Goal: Transaction & Acquisition: Purchase product/service

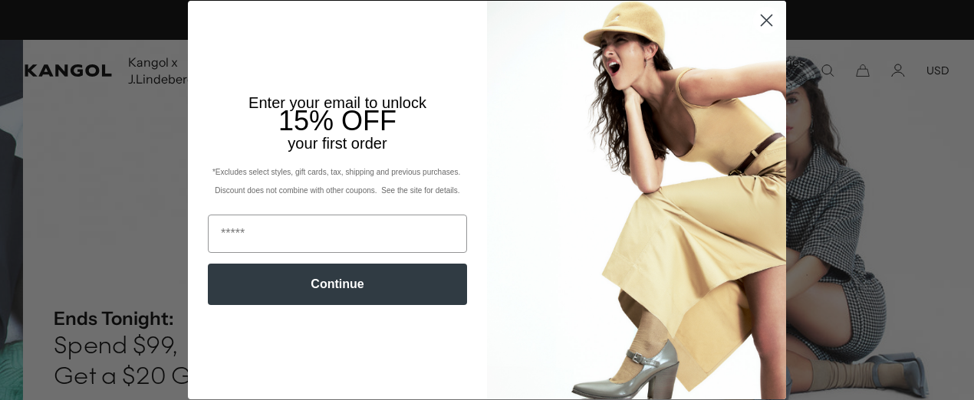
click at [770, 20] on circle "Close dialog" at bounding box center [766, 20] width 25 height 25
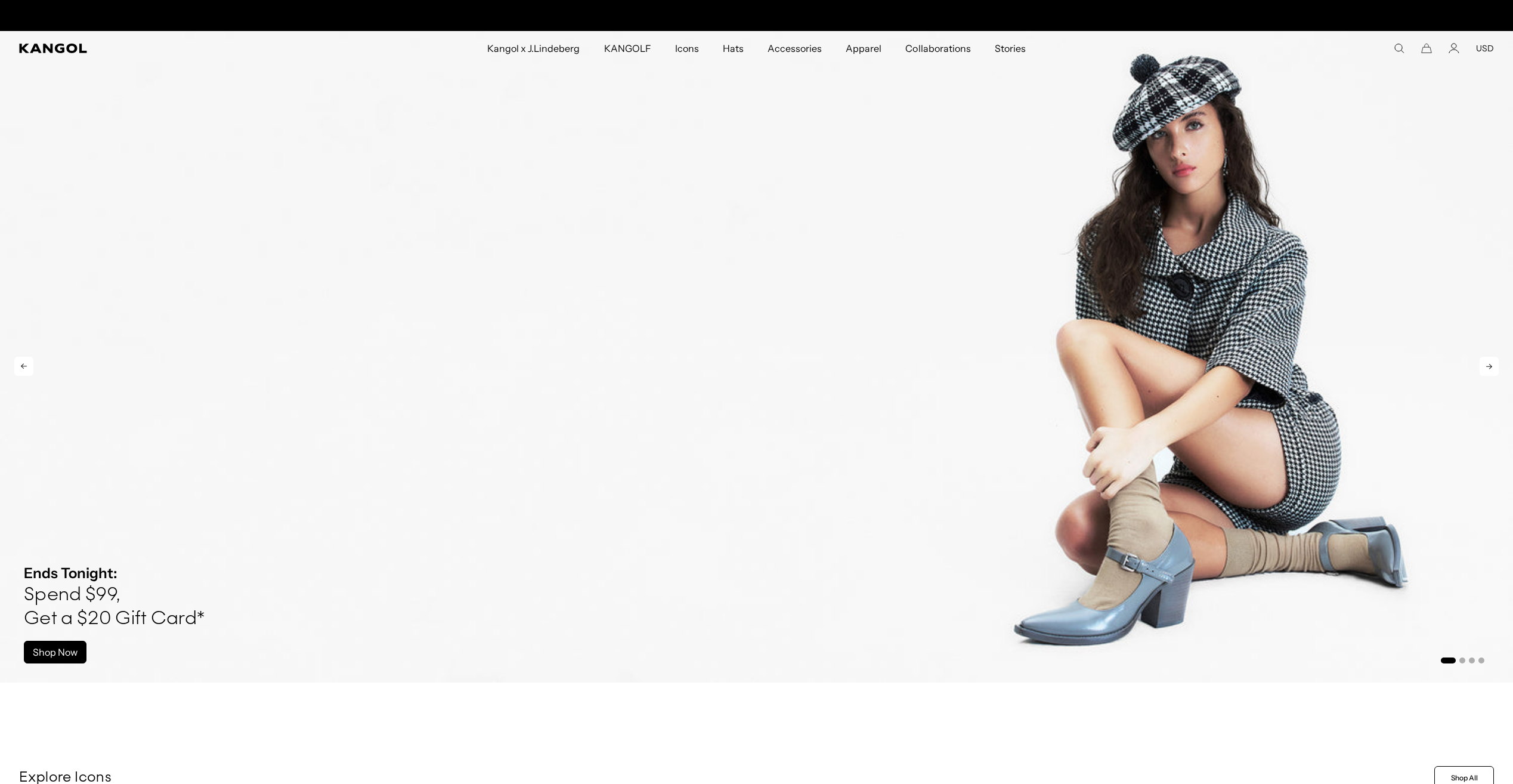
scroll to position [0, 246]
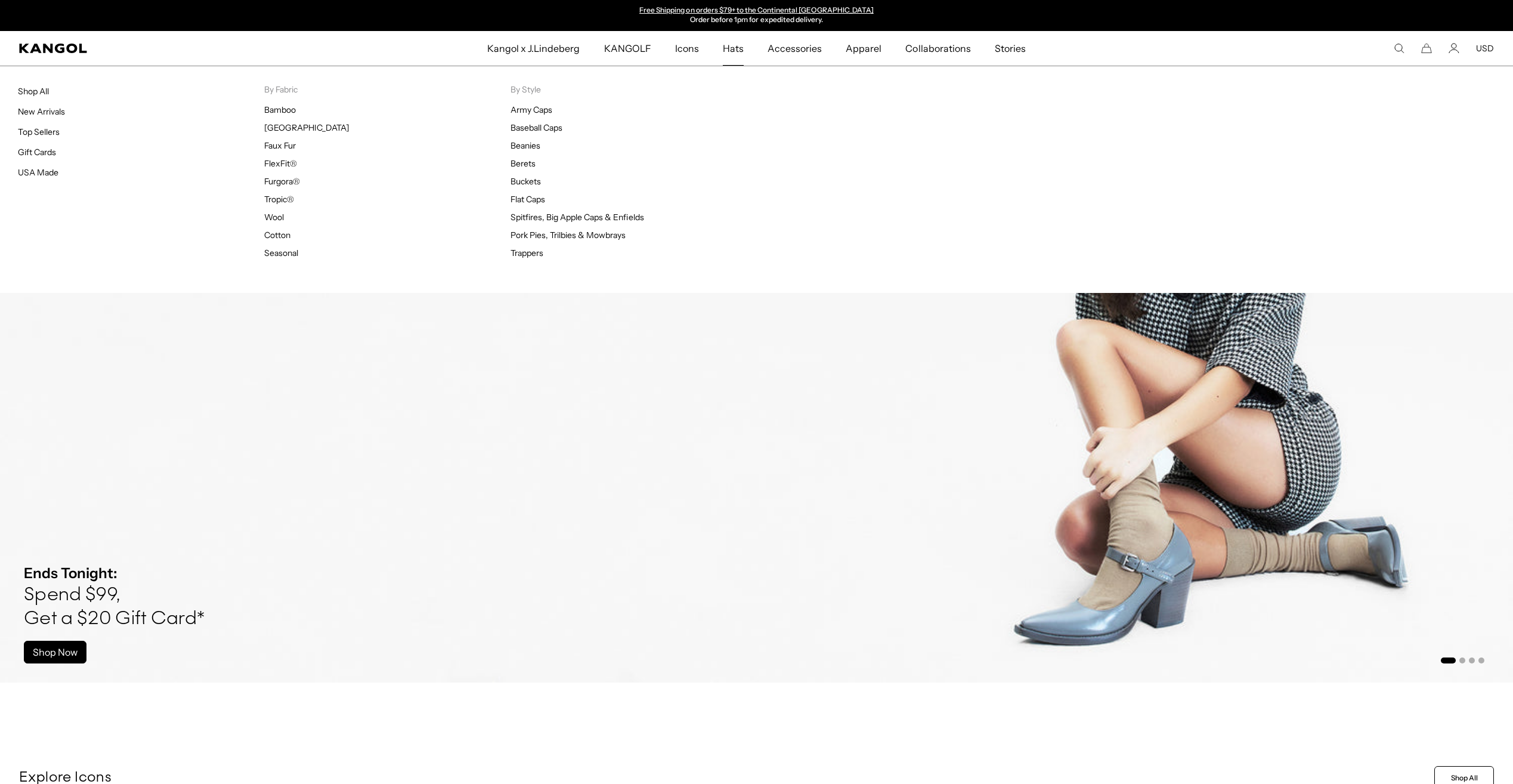
click at [742, 49] on span "Hats" at bounding box center [733, 48] width 21 height 34
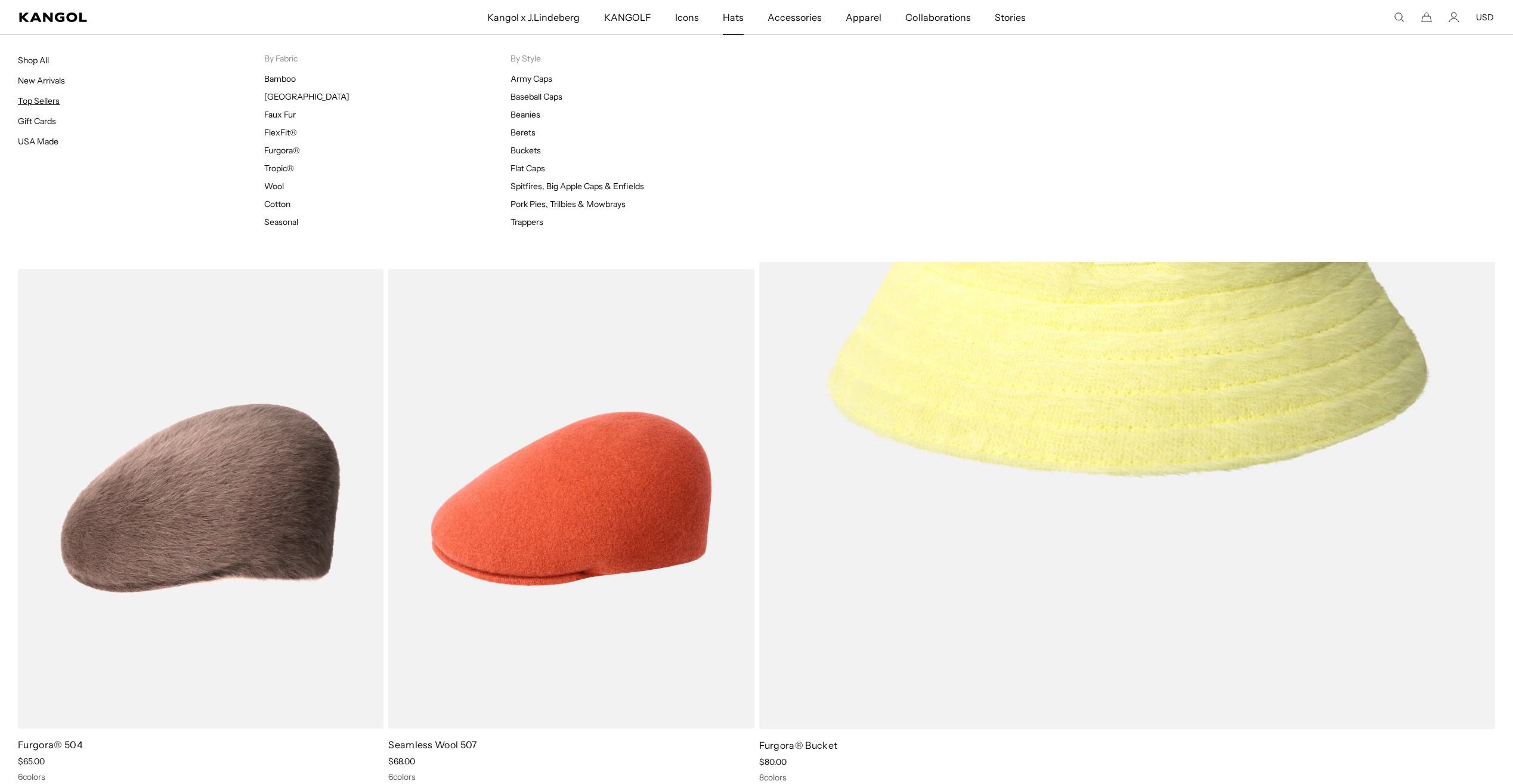
click at [42, 96] on link "Top Sellers" at bounding box center [39, 101] width 42 height 11
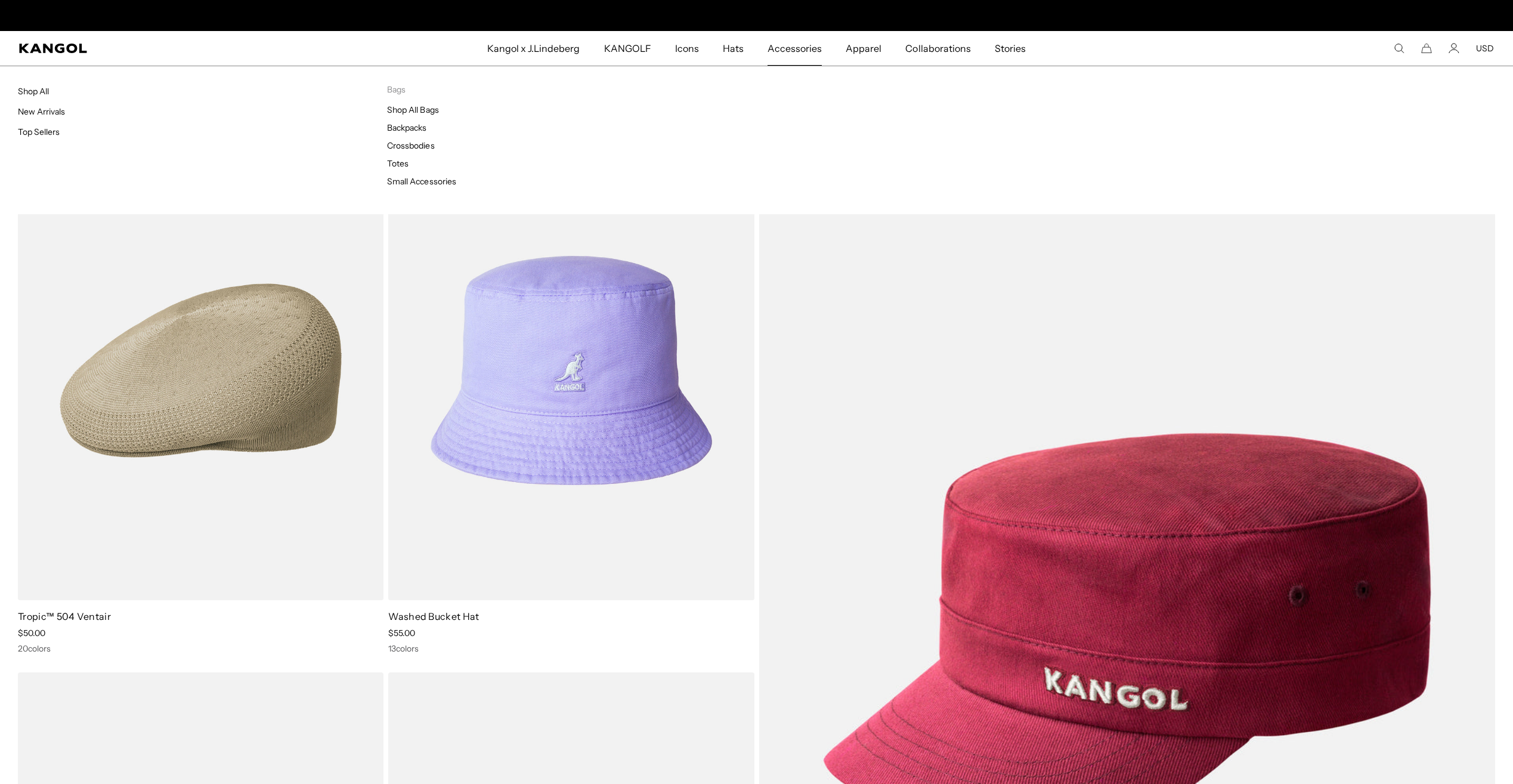
scroll to position [0, 246]
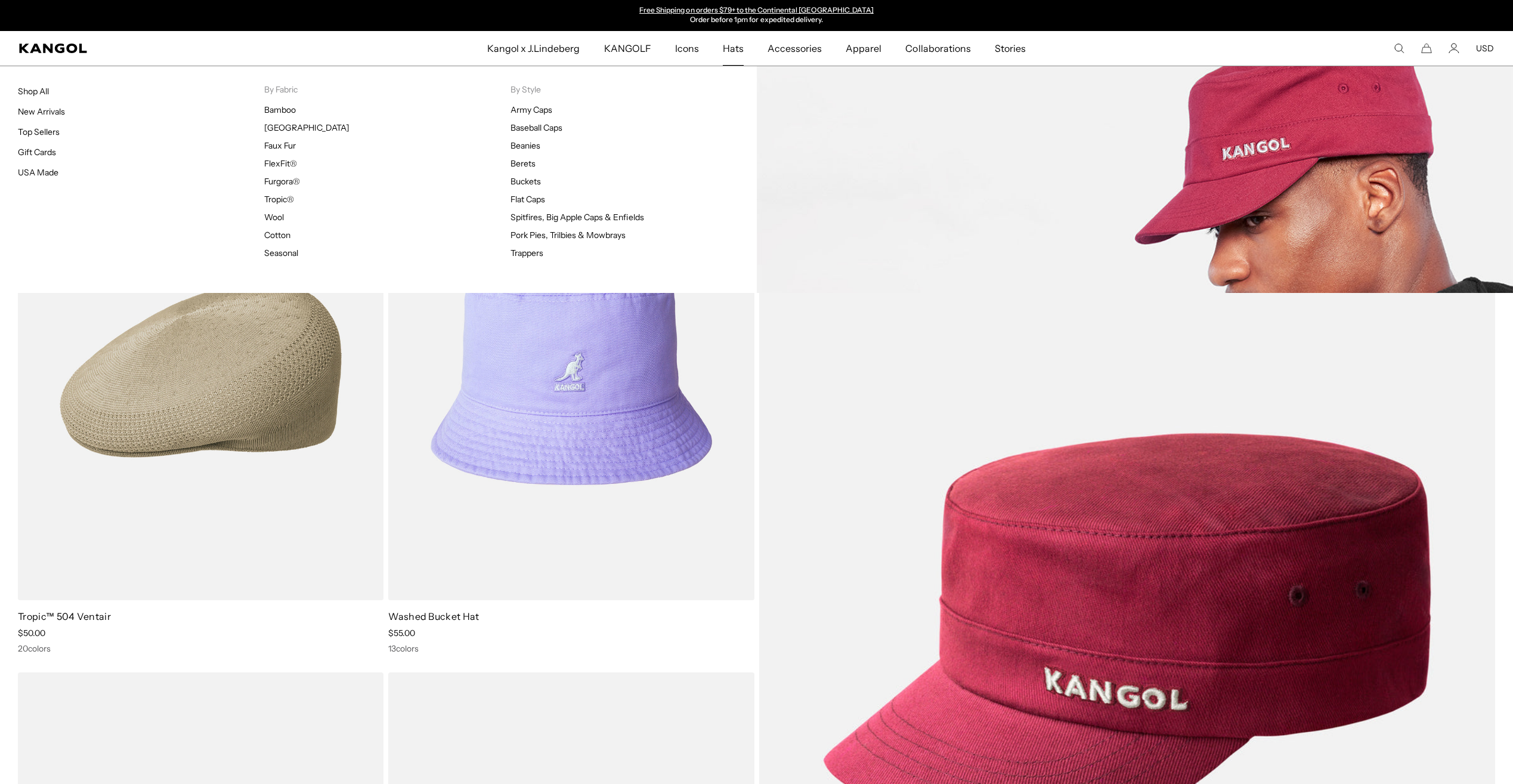
click at [744, 52] on link "Hats" at bounding box center [734, 48] width 45 height 34
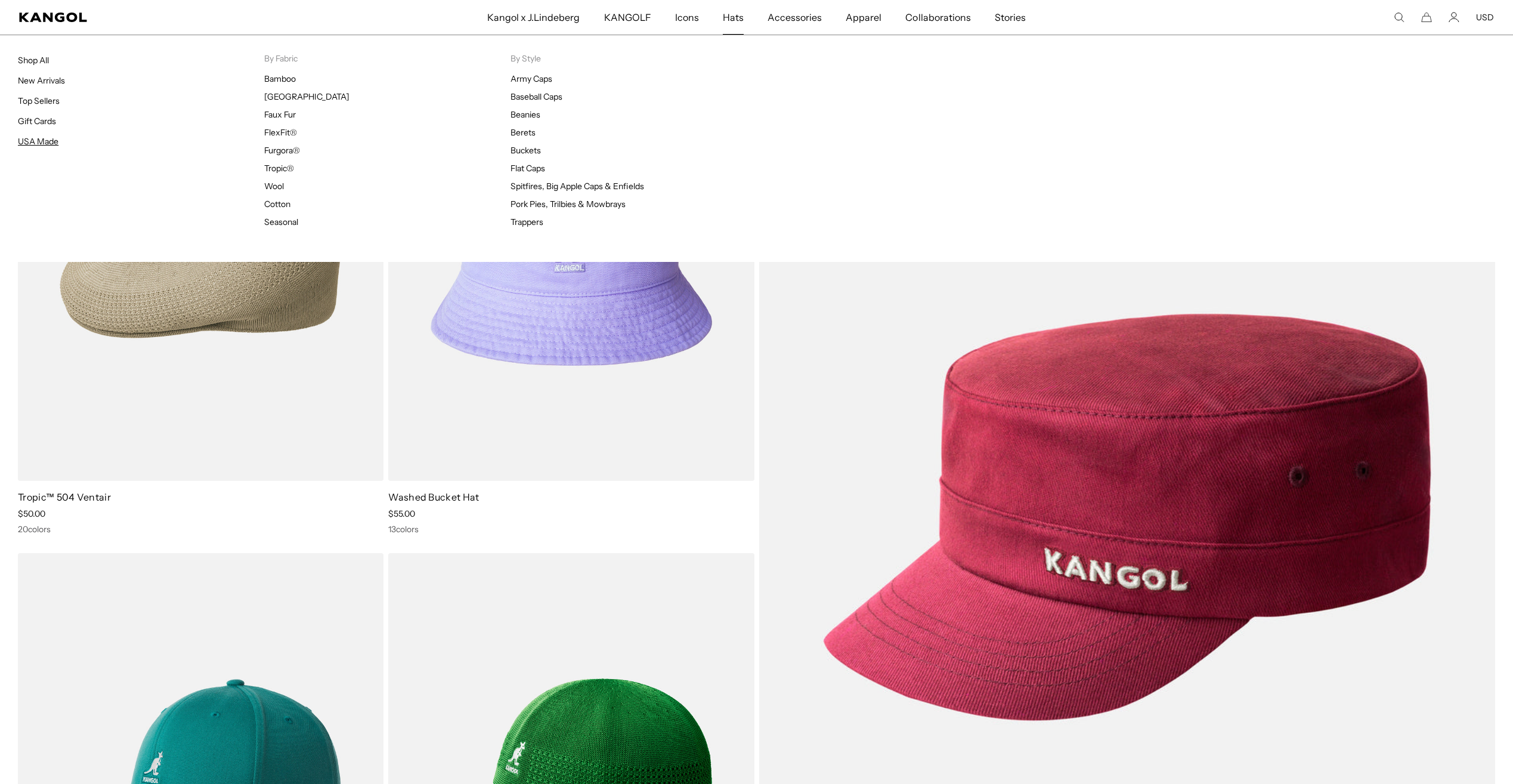
scroll to position [0, 246]
click at [42, 138] on link "USA Made" at bounding box center [38, 142] width 40 height 11
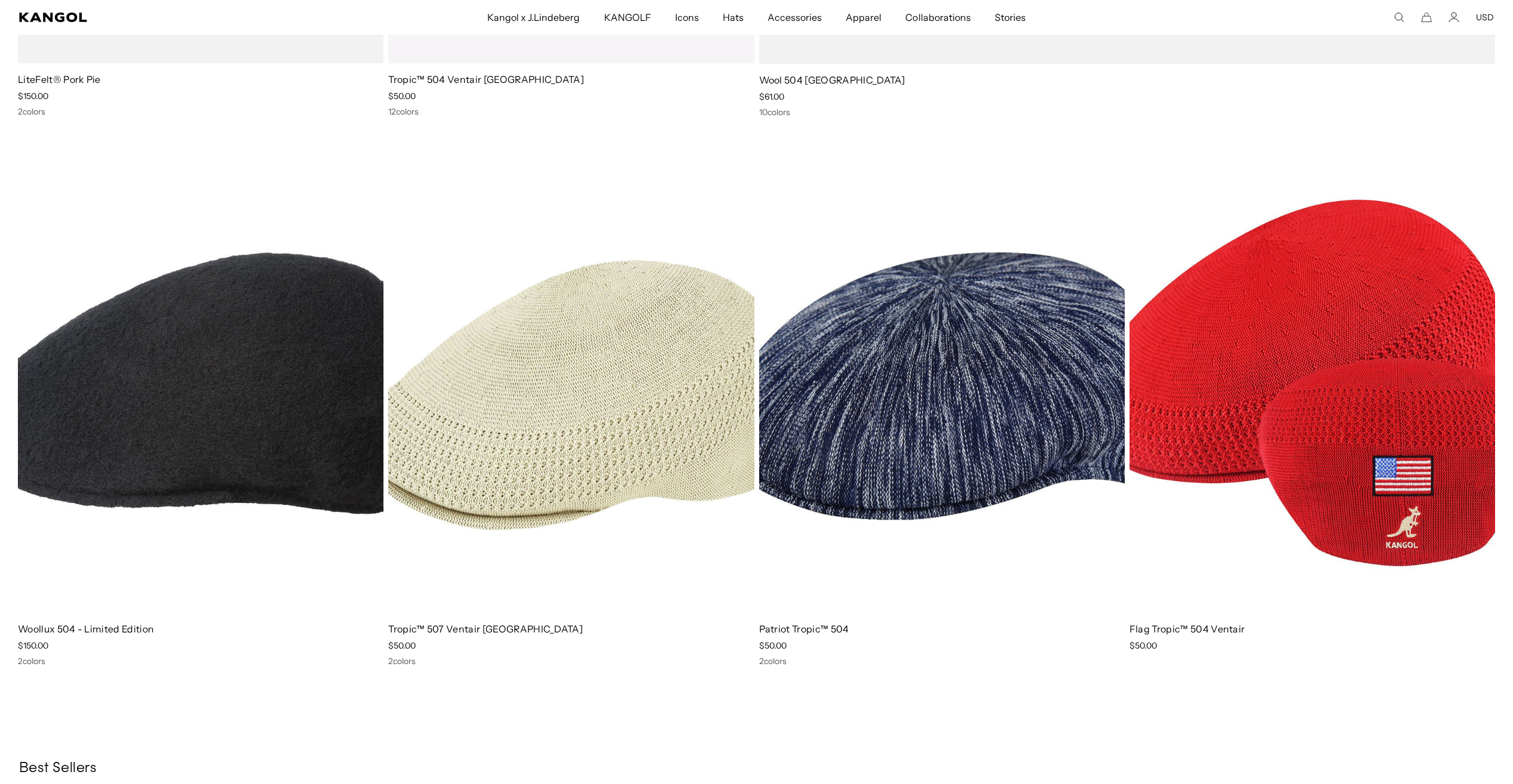
click at [484, 631] on link "Tropic™ 507 Ventair USA" at bounding box center [485, 628] width 194 height 12
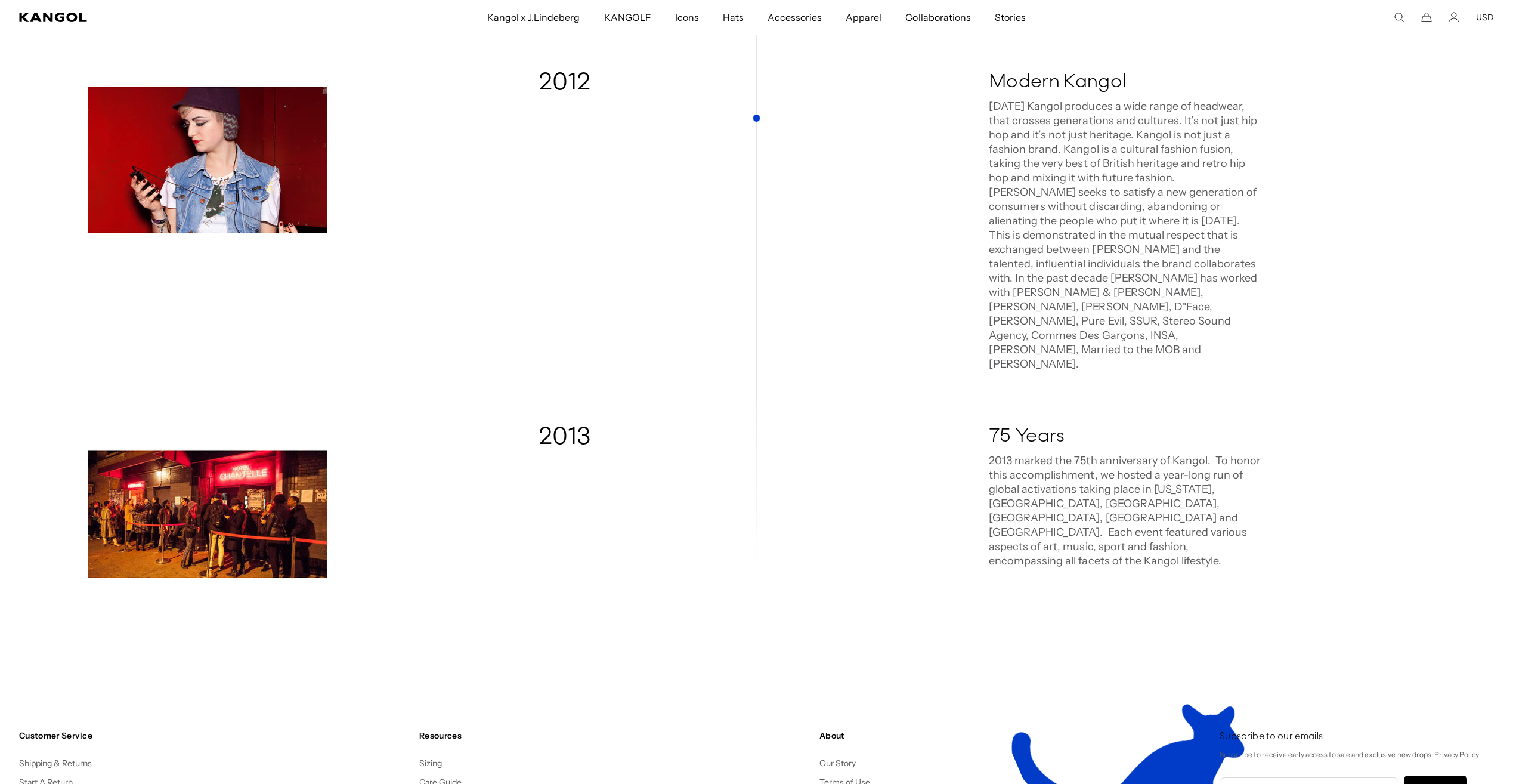
scroll to position [0, 246]
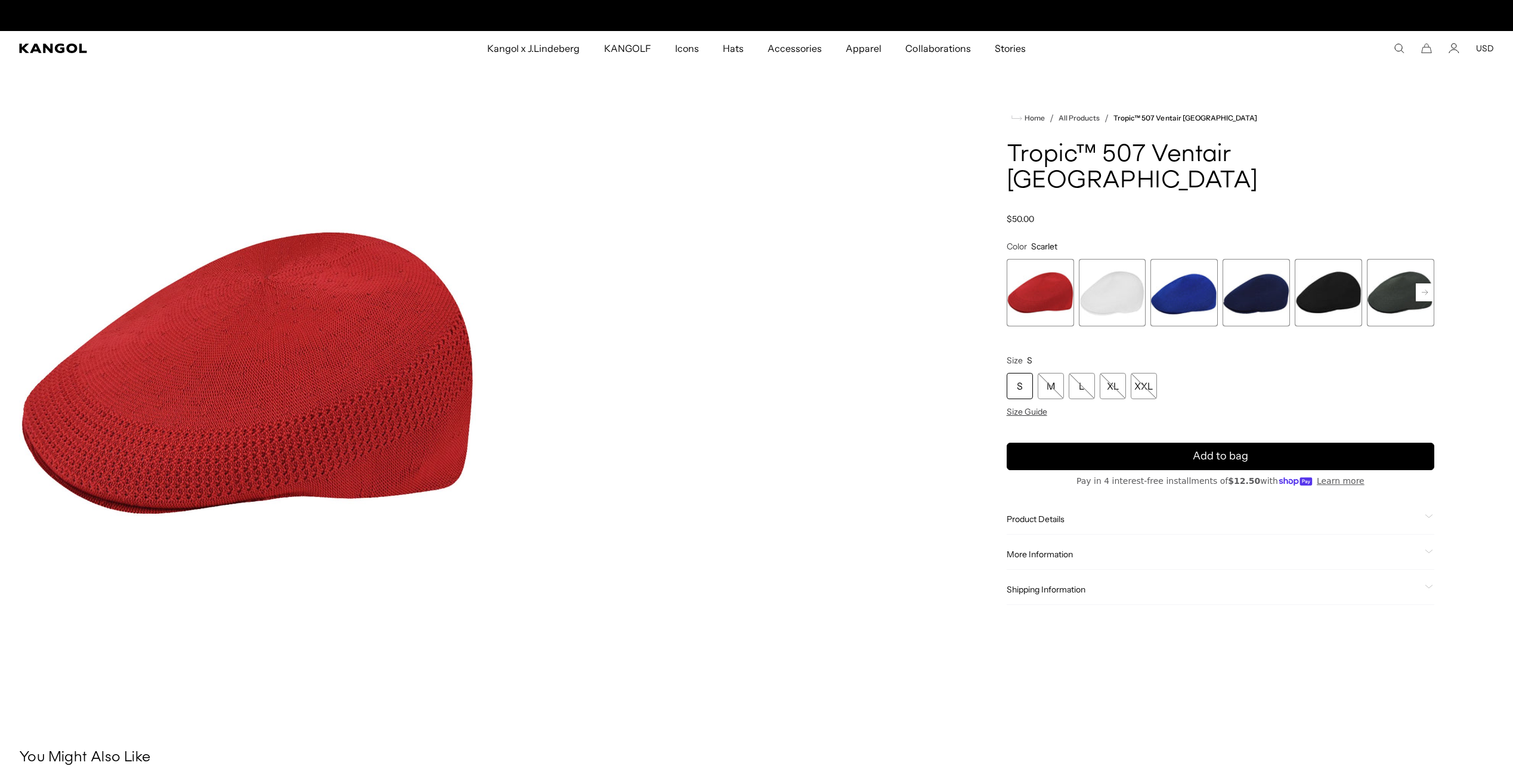
scroll to position [0, 246]
click at [1319, 263] on span "5 of 7" at bounding box center [1329, 292] width 68 height 68
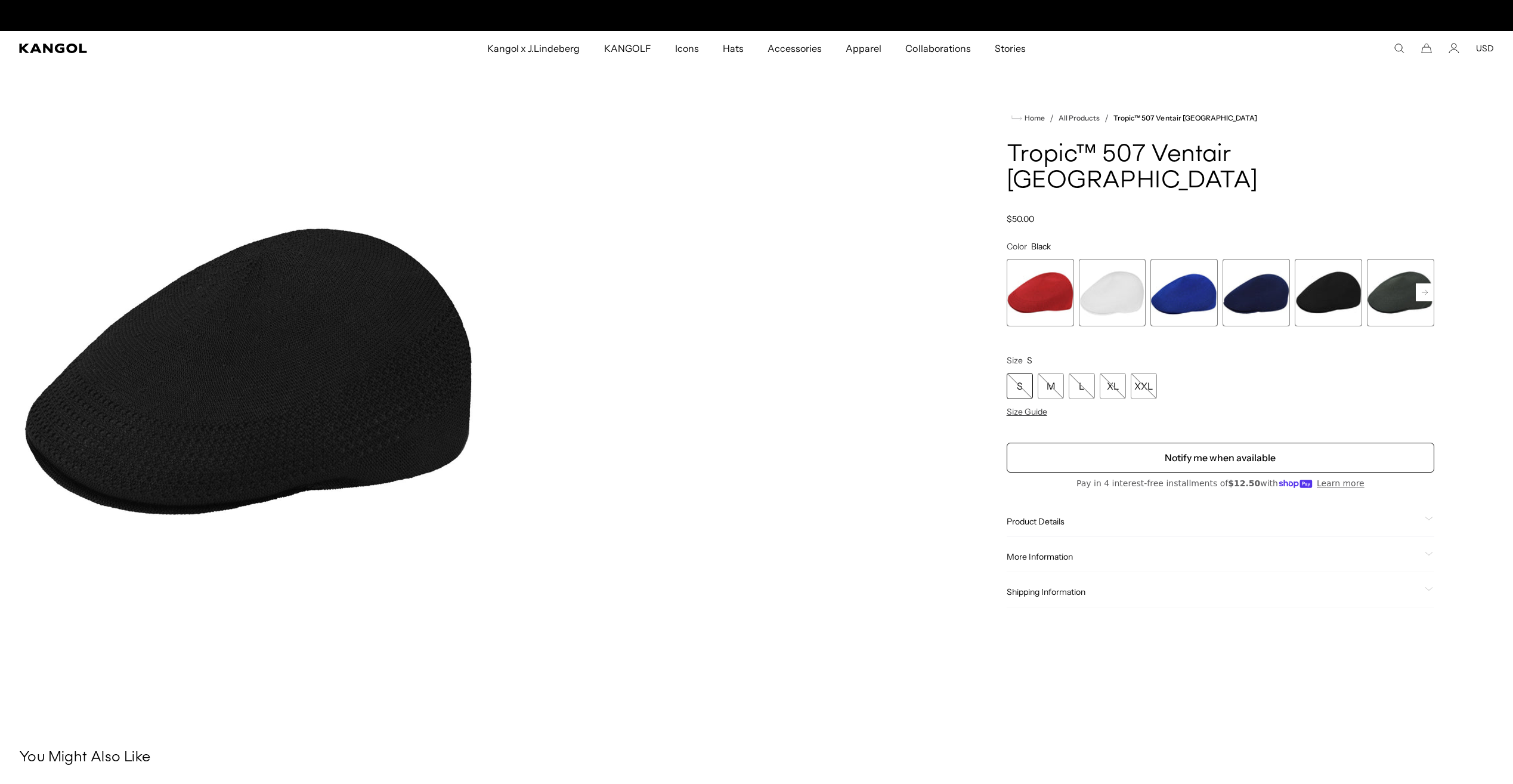
scroll to position [0, 246]
click at [1403, 259] on span "6 of 7" at bounding box center [1401, 292] width 68 height 68
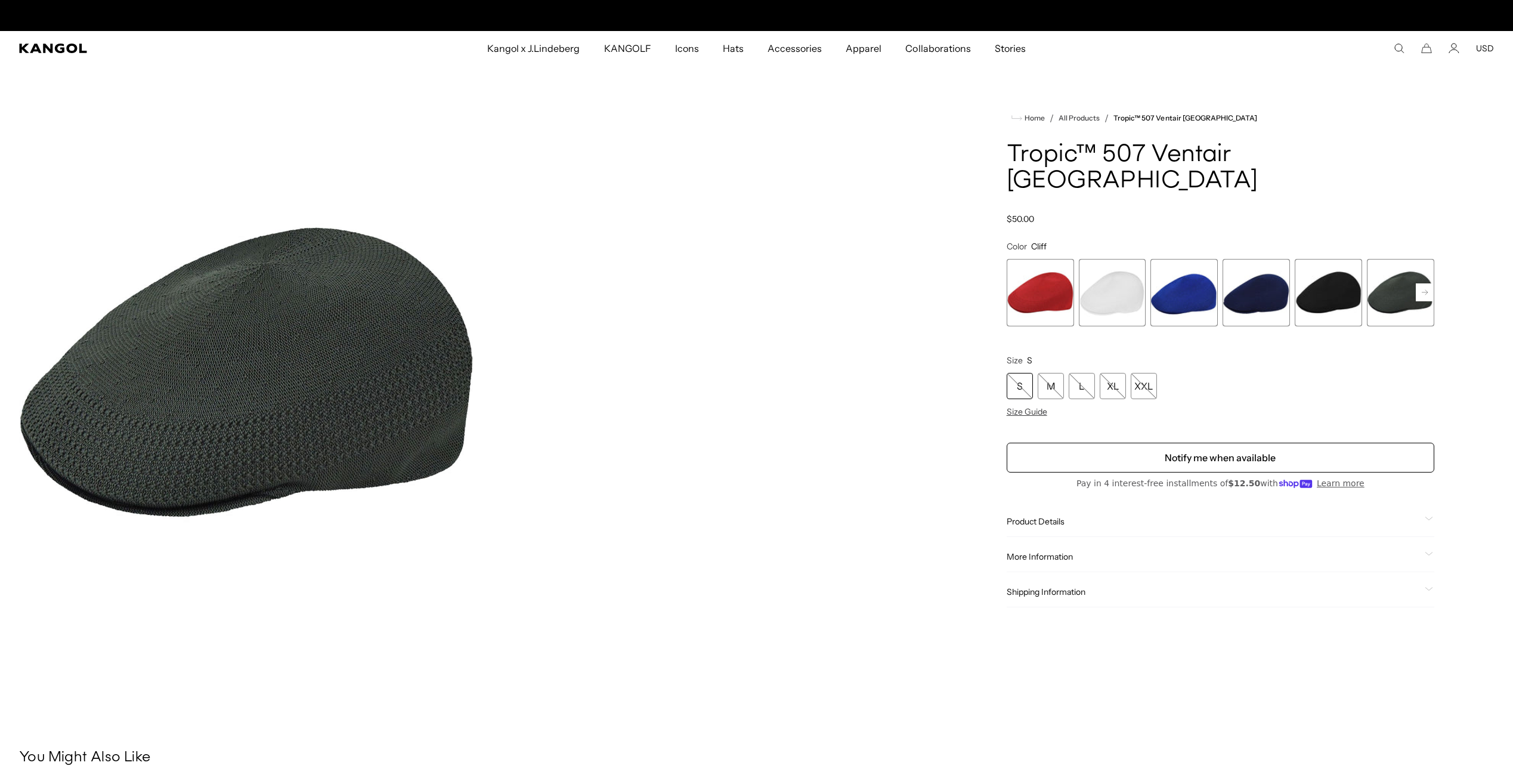
click at [1191, 268] on span "3 of 7" at bounding box center [1184, 292] width 68 height 68
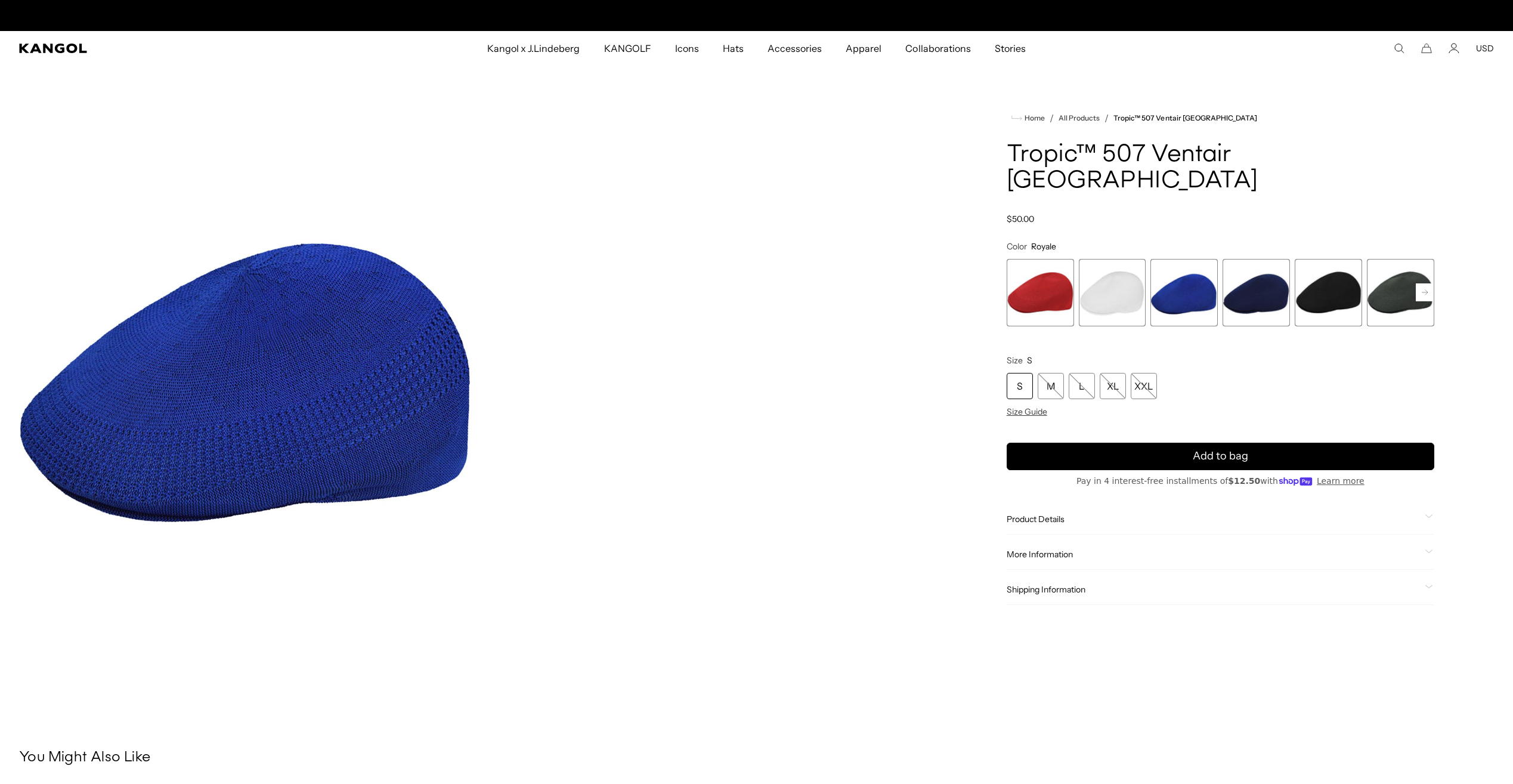
scroll to position [0, 246]
click at [1101, 261] on span "2 of 7" at bounding box center [1112, 292] width 68 height 68
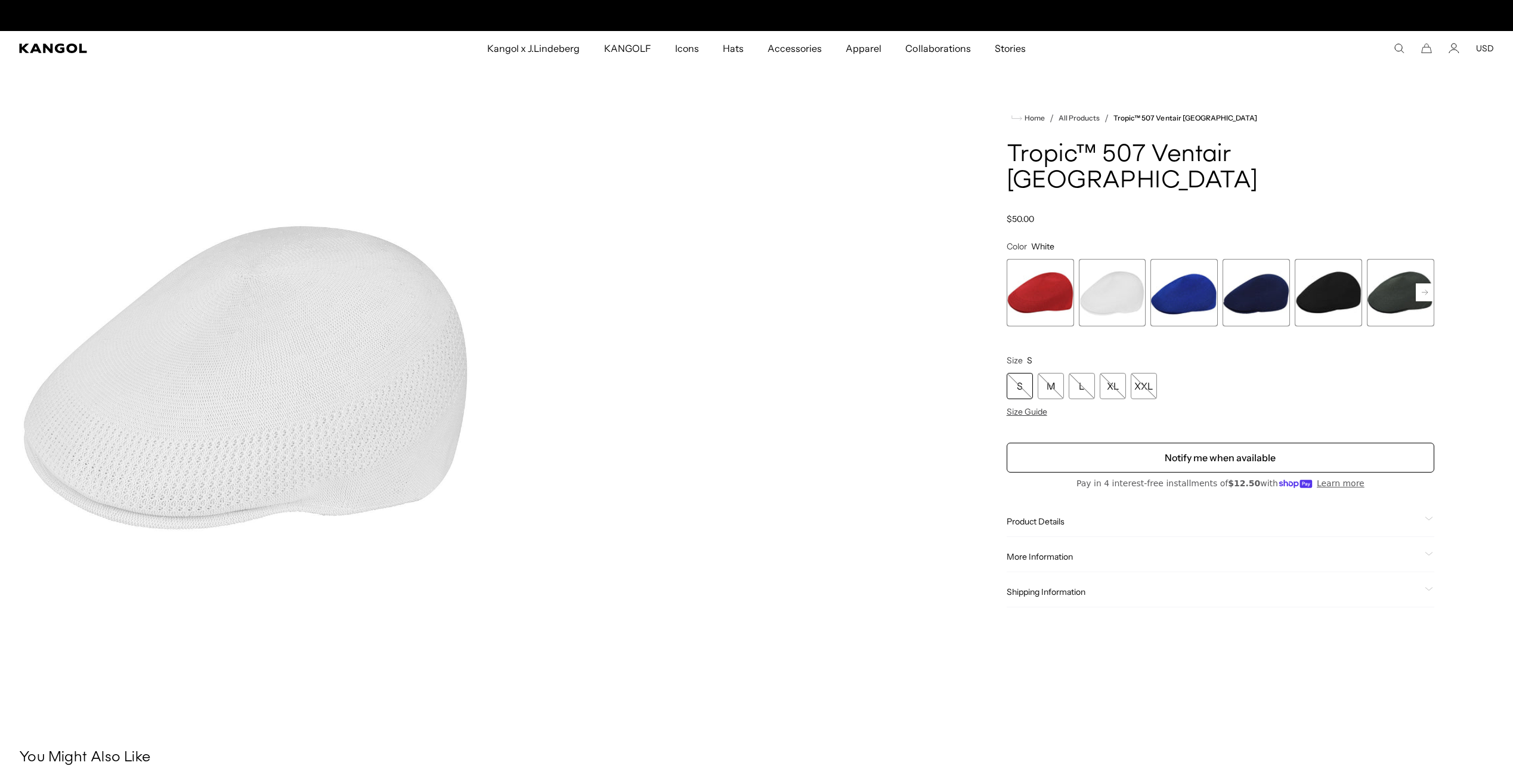
scroll to position [0, 246]
click at [1052, 262] on span "1 of 7" at bounding box center [1040, 292] width 68 height 68
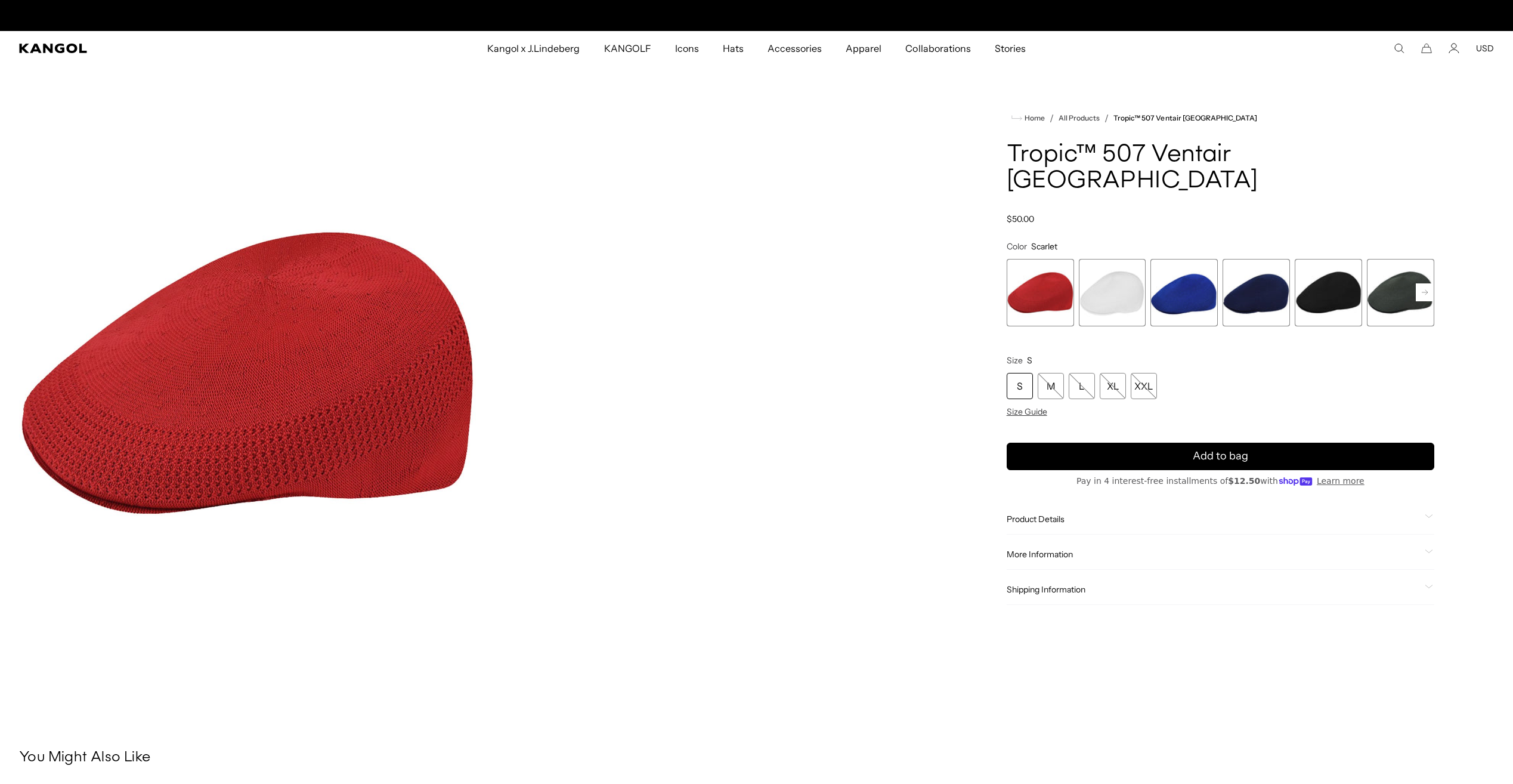
scroll to position [0, 246]
click at [1421, 283] on rect at bounding box center [1424, 292] width 18 height 18
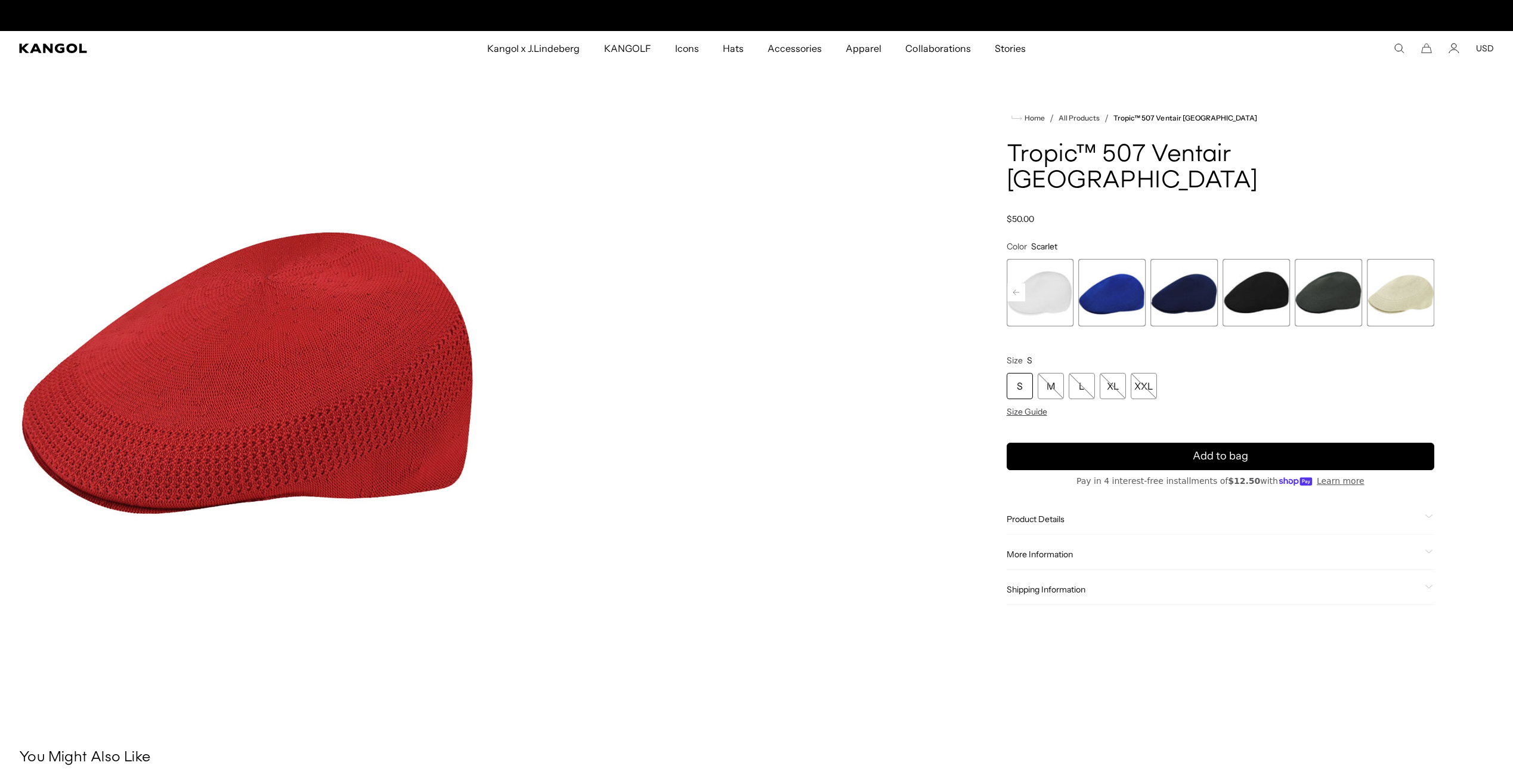
scroll to position [0, 0]
click at [1382, 267] on span "7 of 7" at bounding box center [1401, 292] width 68 height 68
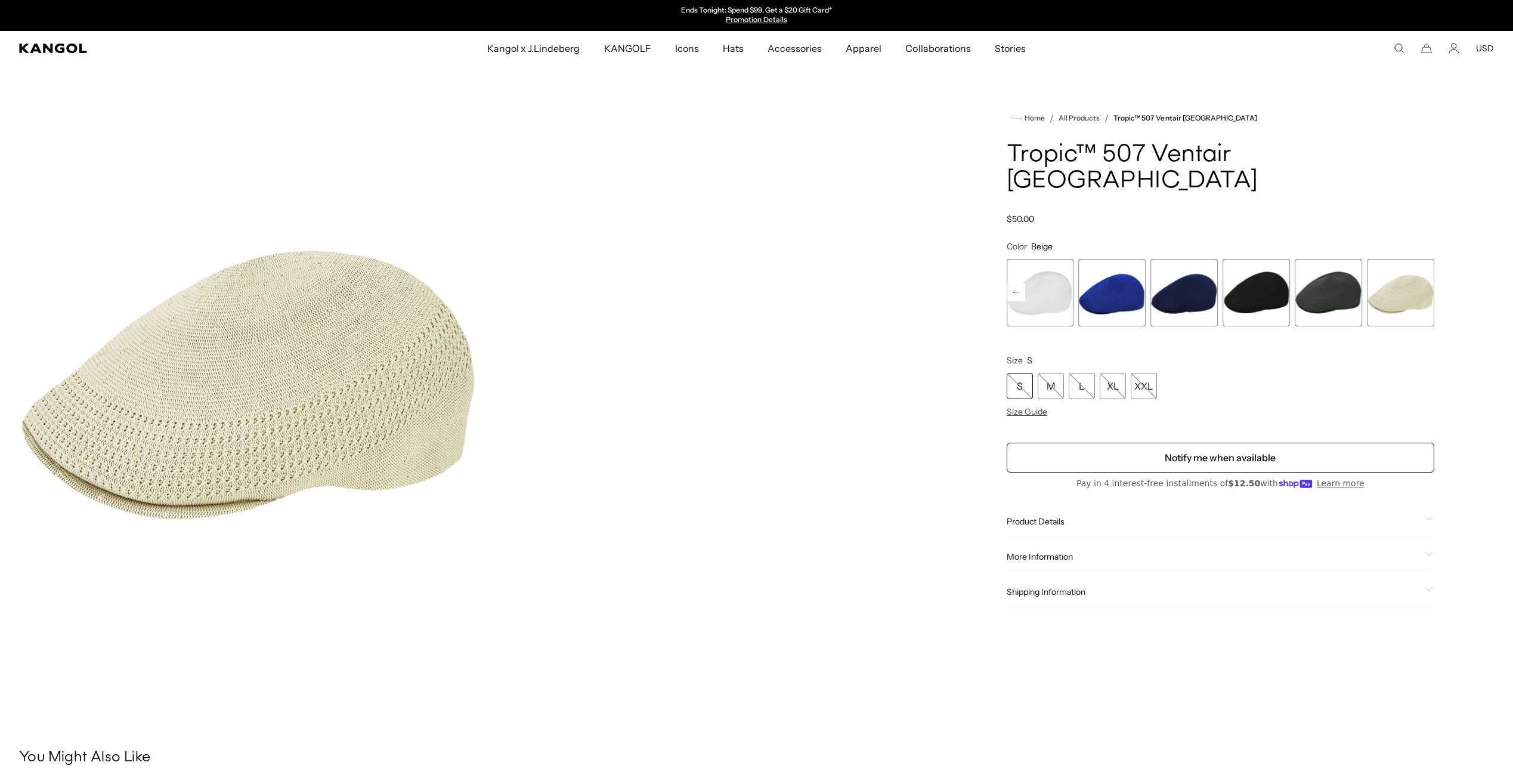
click at [1344, 266] on span "6 of 7" at bounding box center [1329, 292] width 68 height 68
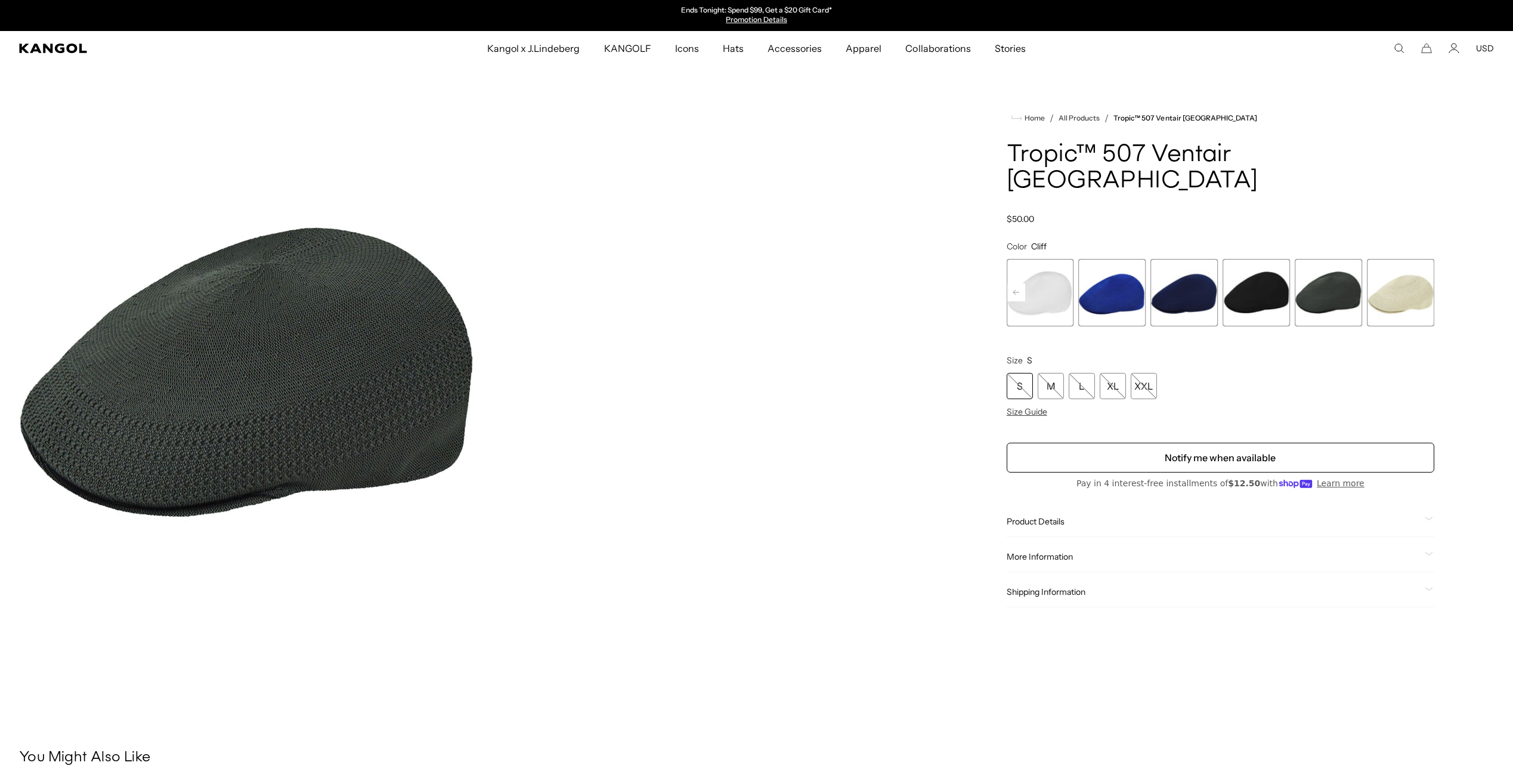
click at [1236, 275] on span "5 of 7" at bounding box center [1256, 292] width 68 height 68
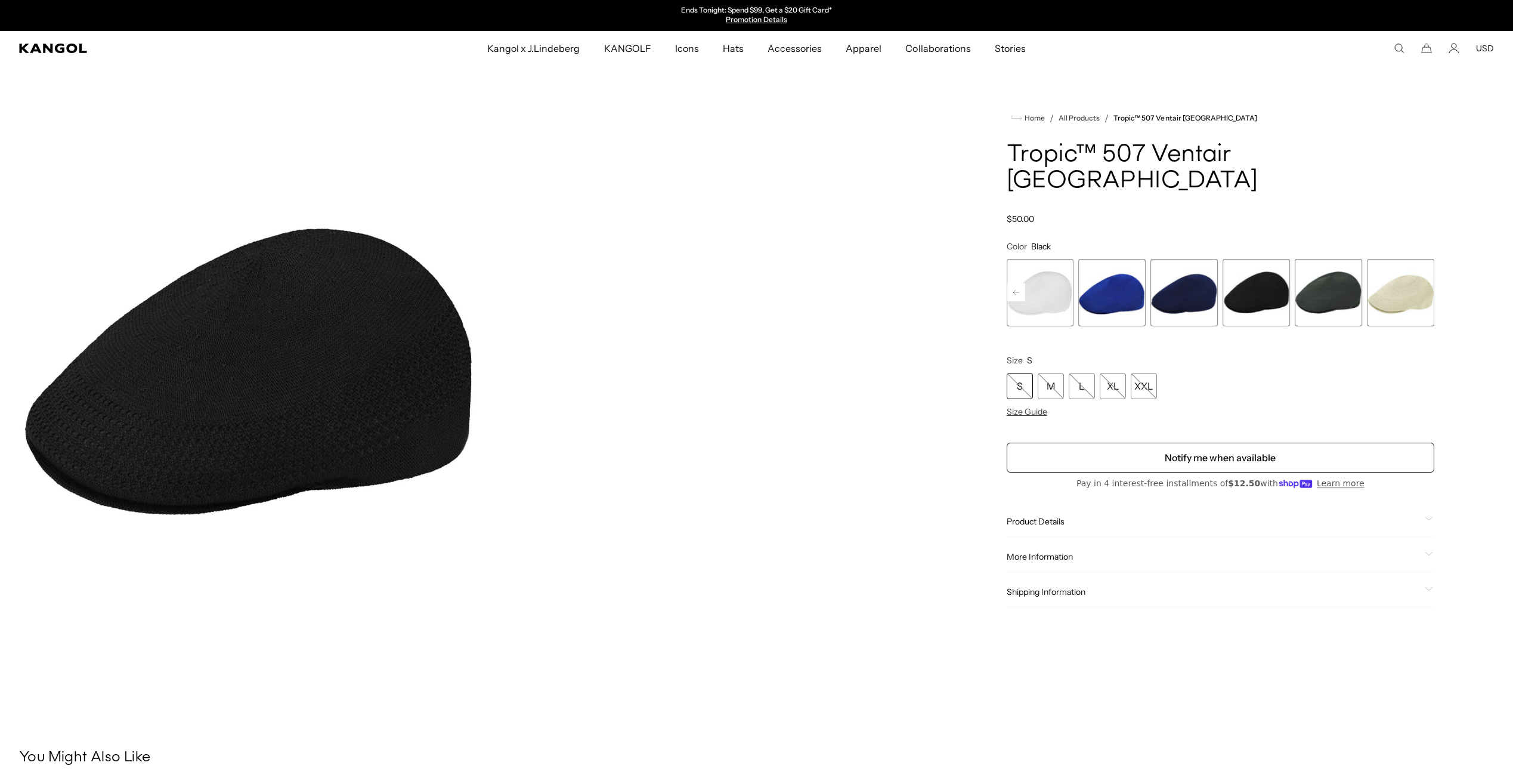
click at [1183, 281] on span "4 of 7" at bounding box center [1184, 292] width 68 height 68
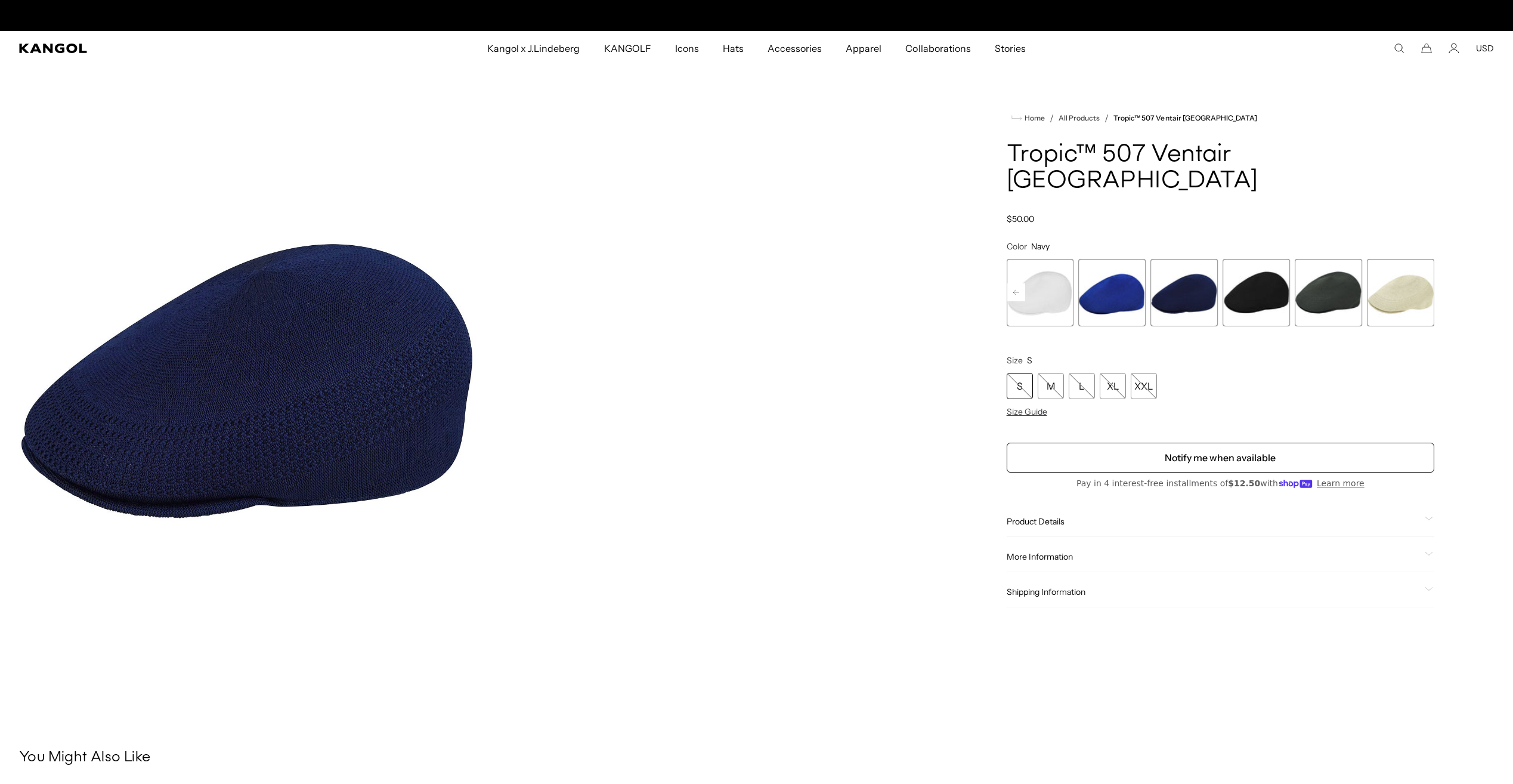
scroll to position [0, 246]
click at [1115, 281] on span "3 of 7" at bounding box center [1112, 292] width 68 height 68
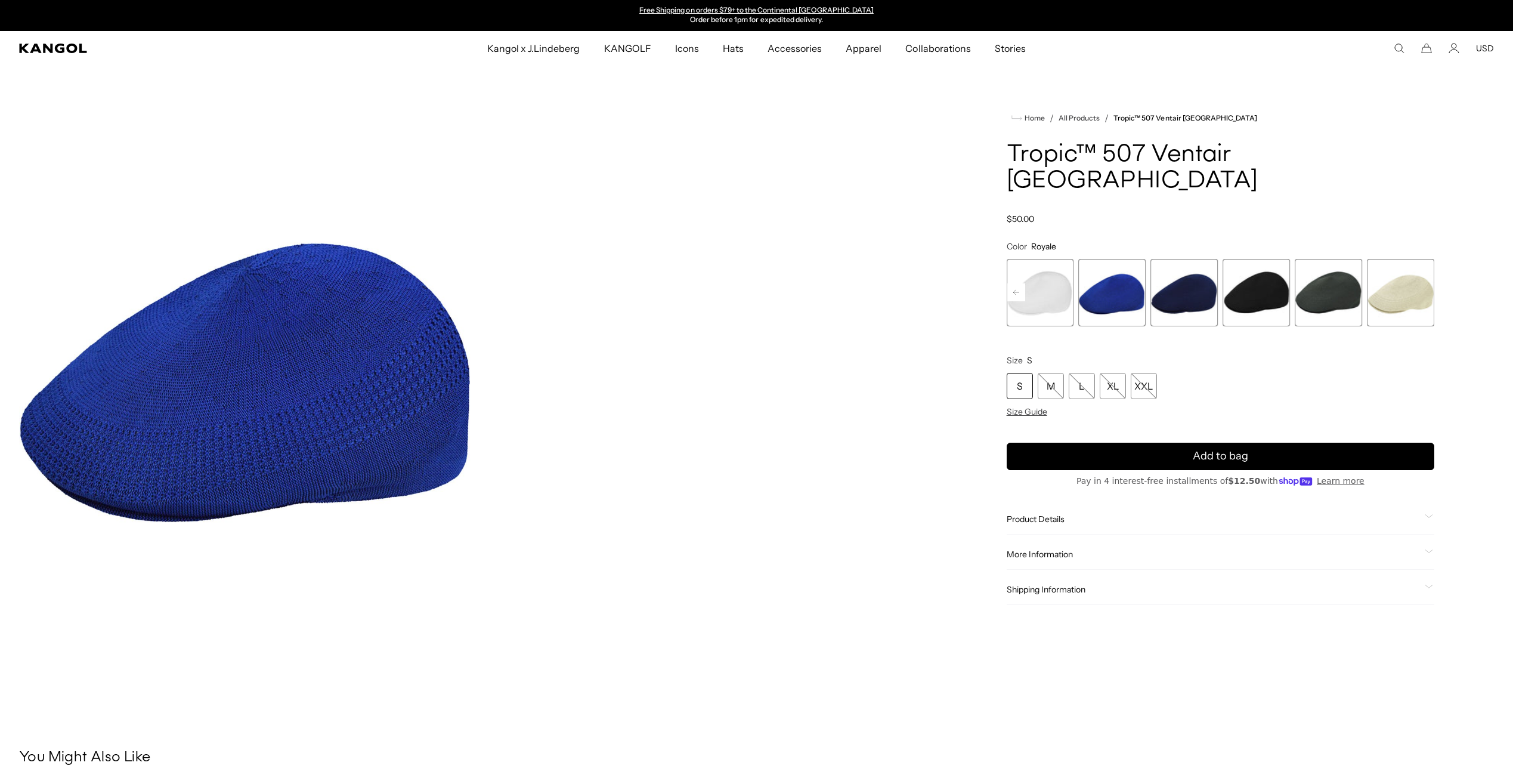
click at [1057, 272] on span "2 of 7" at bounding box center [1040, 292] width 68 height 68
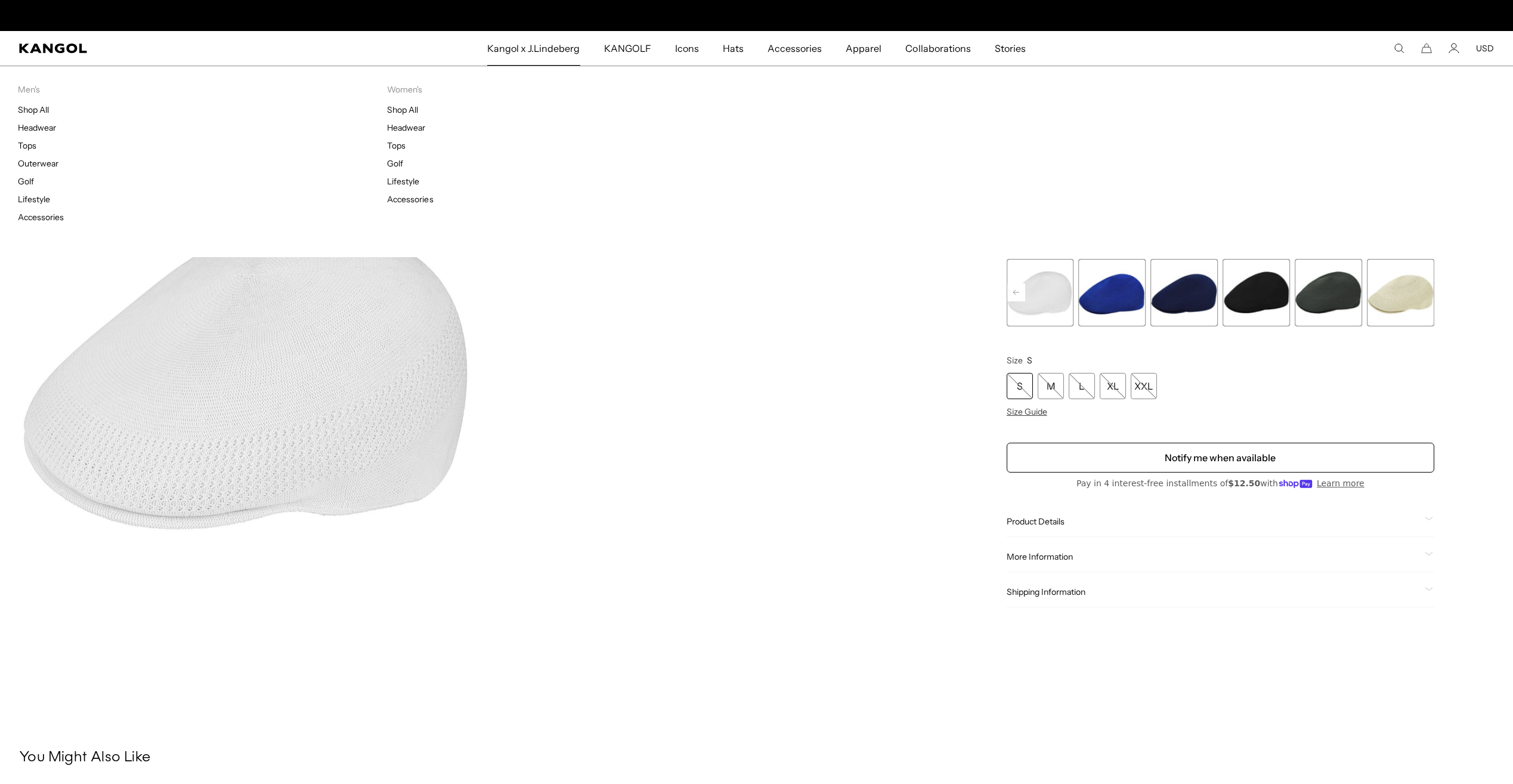
scroll to position [0, 246]
click at [52, 124] on link "Headwear" at bounding box center [37, 128] width 38 height 11
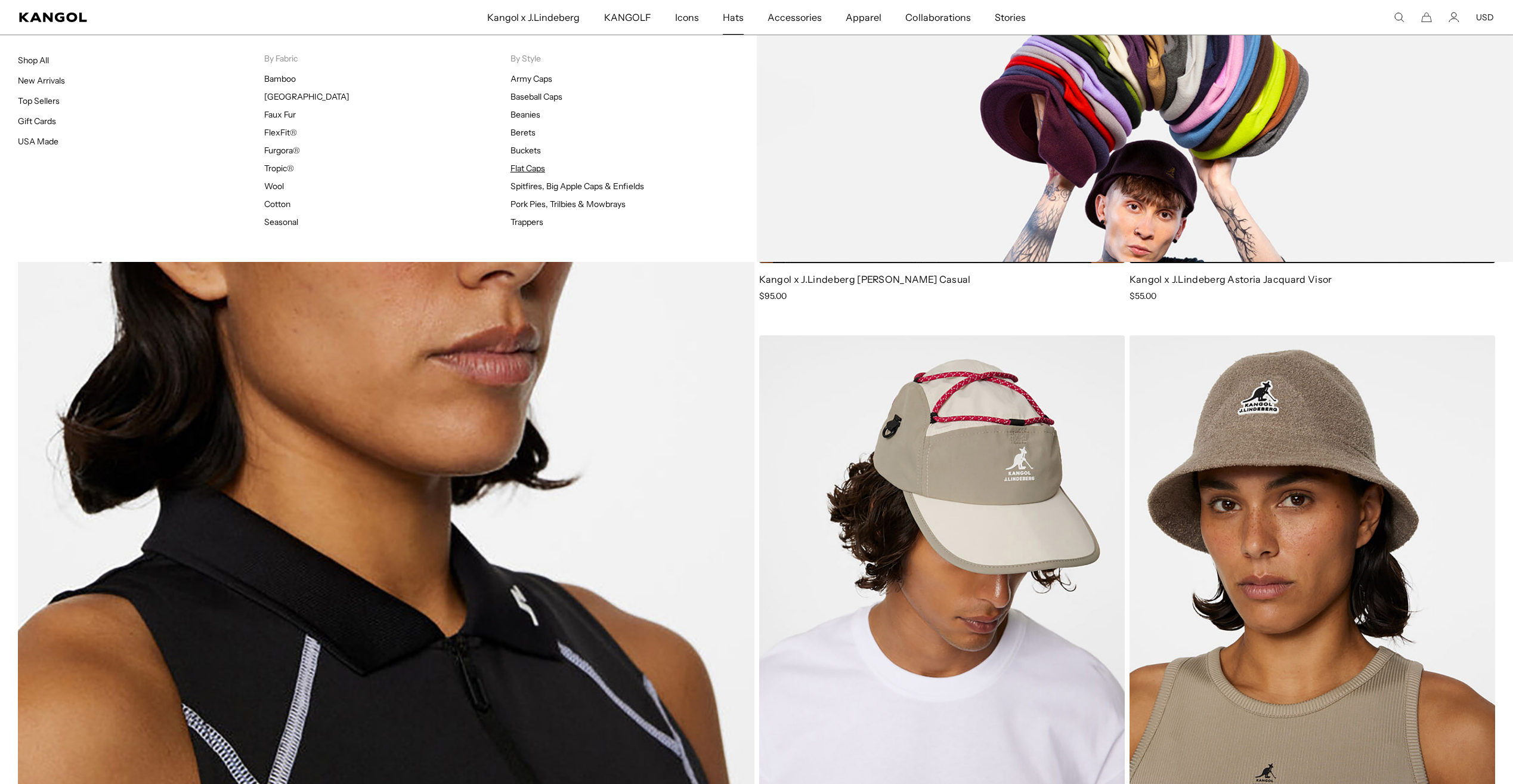
click at [532, 168] on link "Flat Caps" at bounding box center [527, 168] width 34 height 11
